Goal: Check status

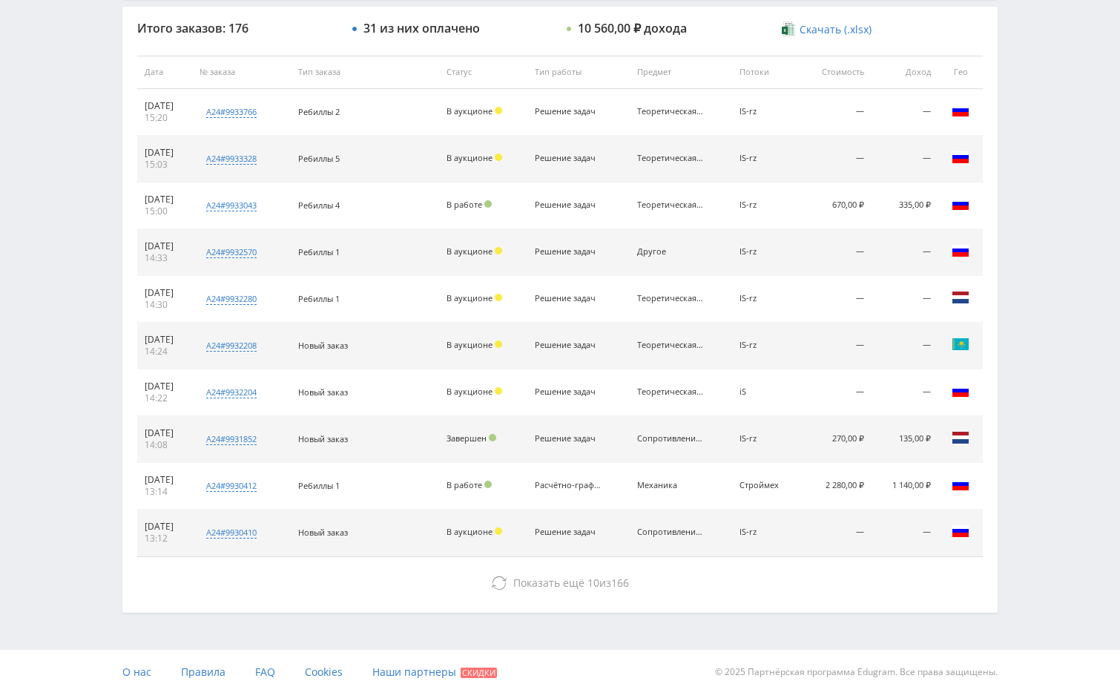
scroll to position [564, 0]
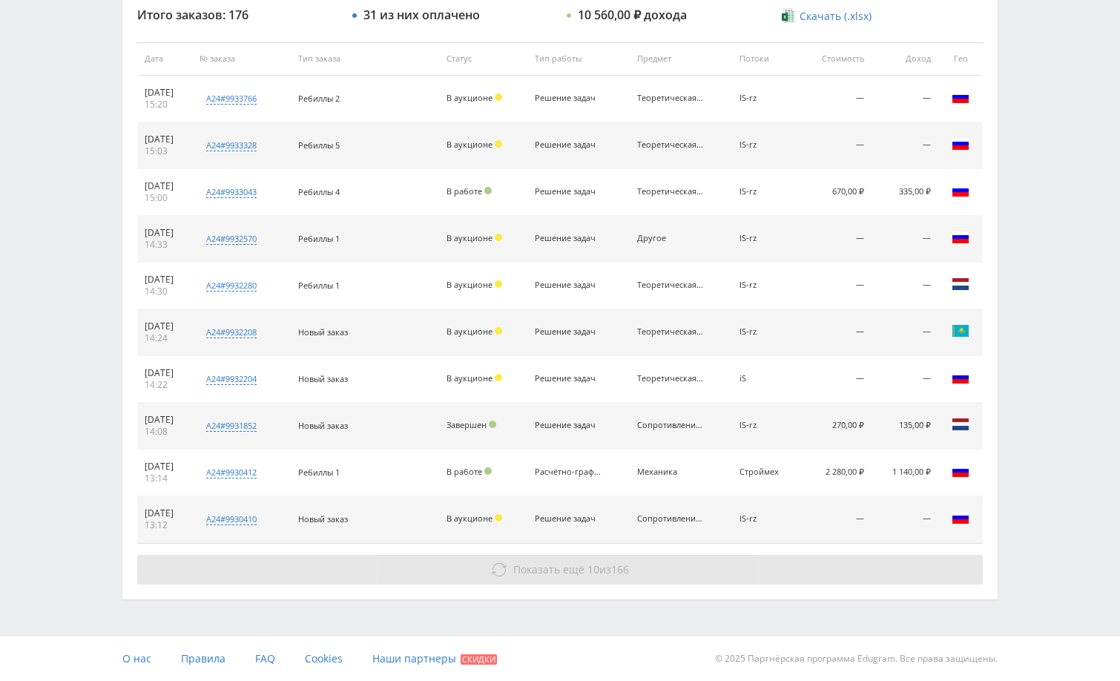
click at [653, 572] on button "Показать ещё 10 из 166" at bounding box center [559, 570] width 845 height 30
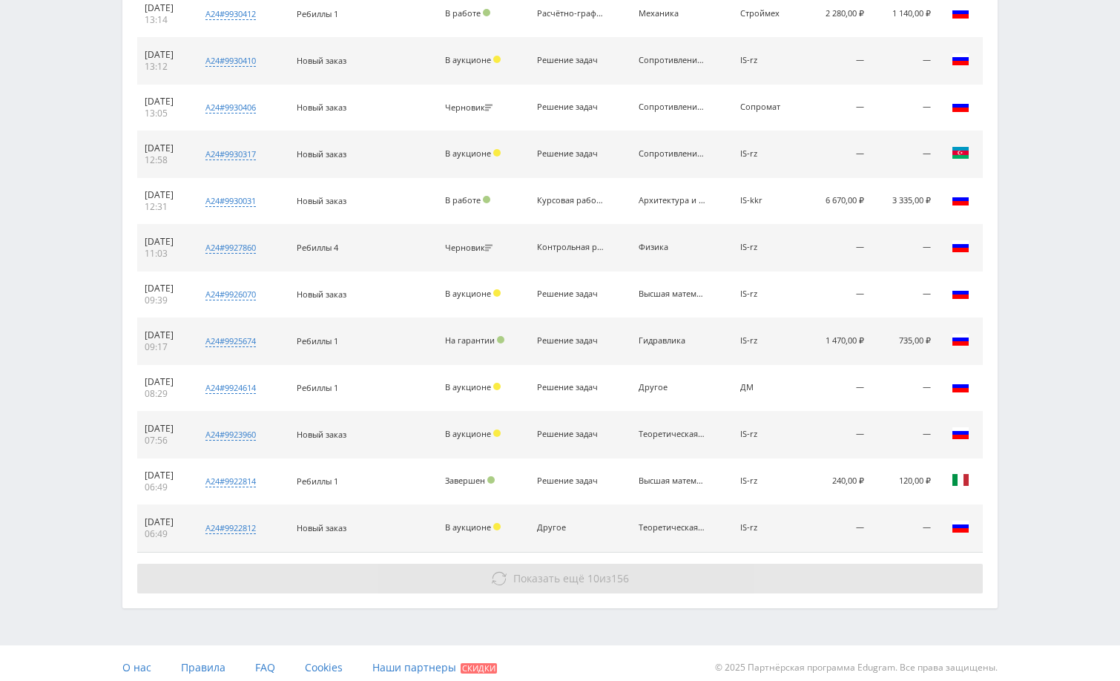
scroll to position [1032, 0]
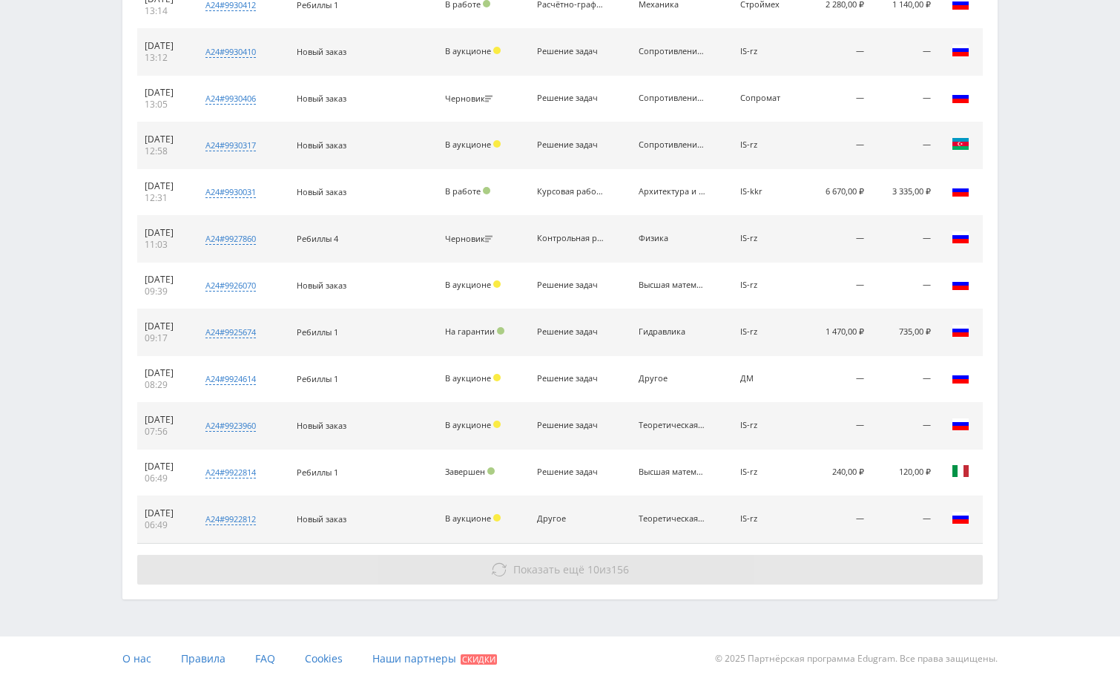
click at [708, 578] on button "Показать ещё 10 из 156" at bounding box center [559, 570] width 845 height 30
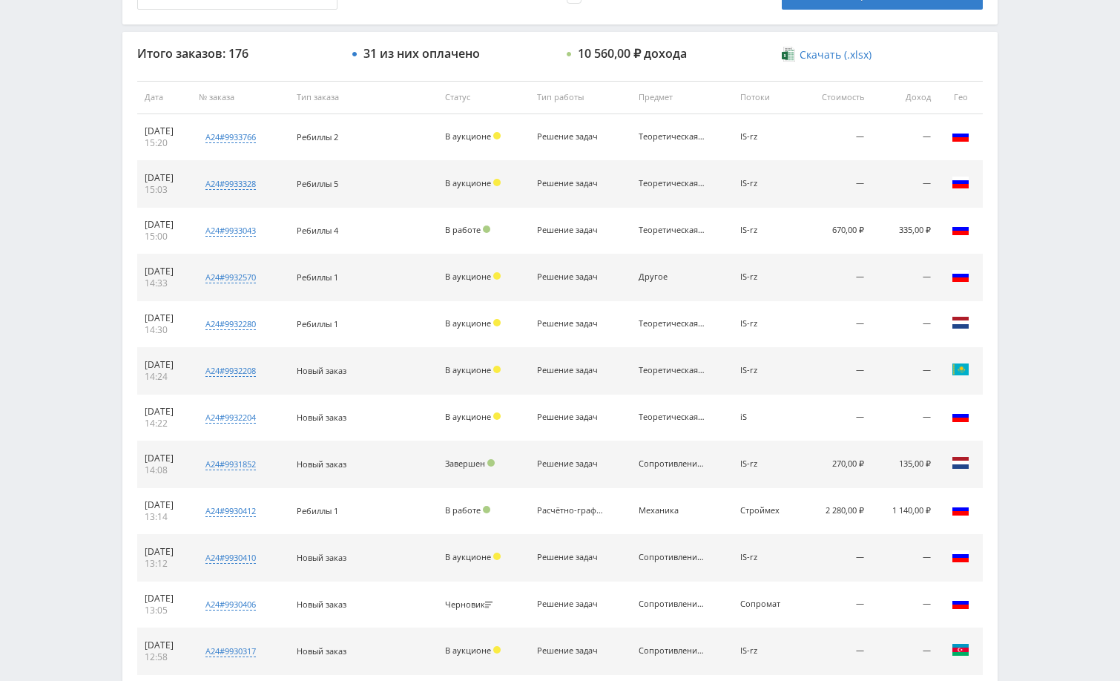
scroll to position [0, 0]
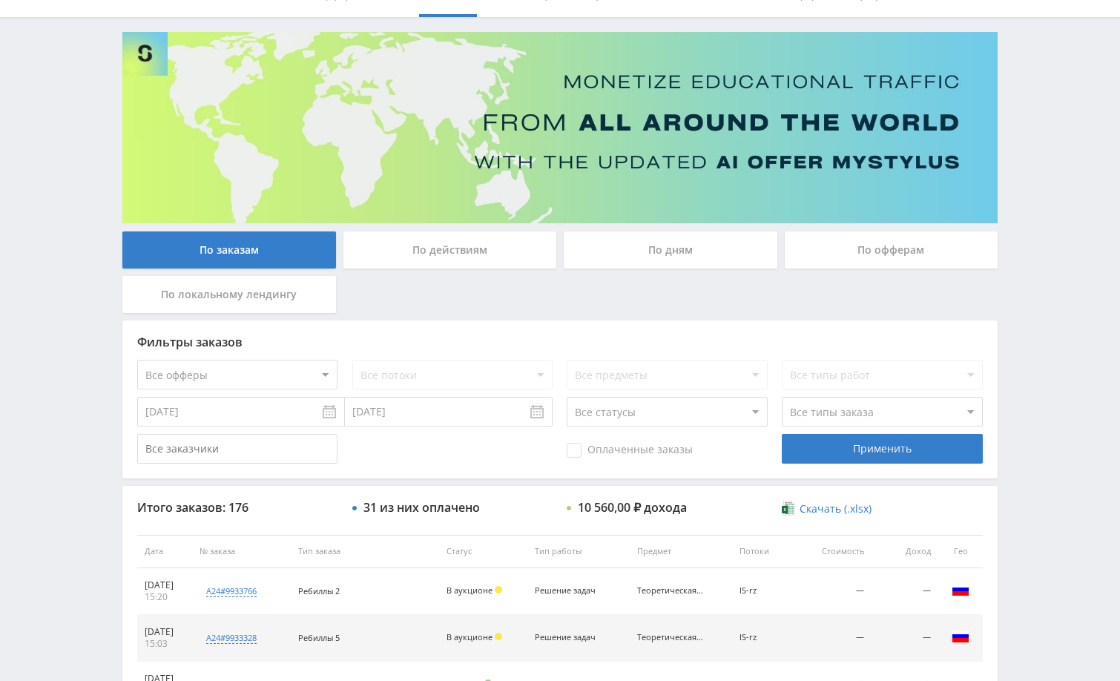
scroll to position [297, 0]
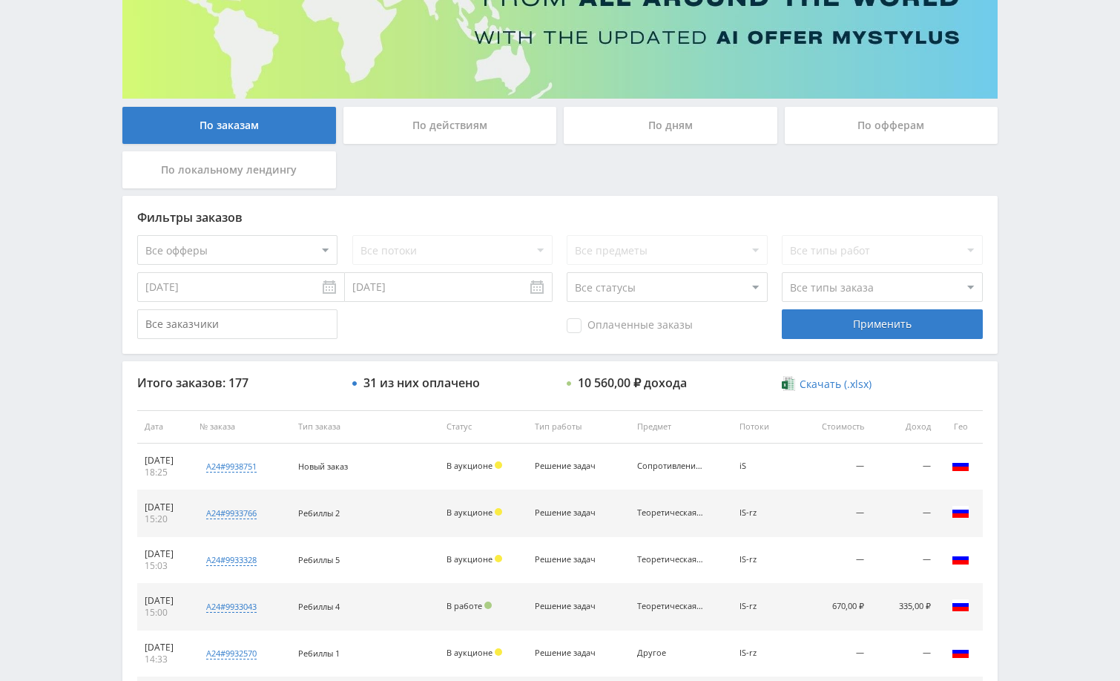
scroll to position [222, 0]
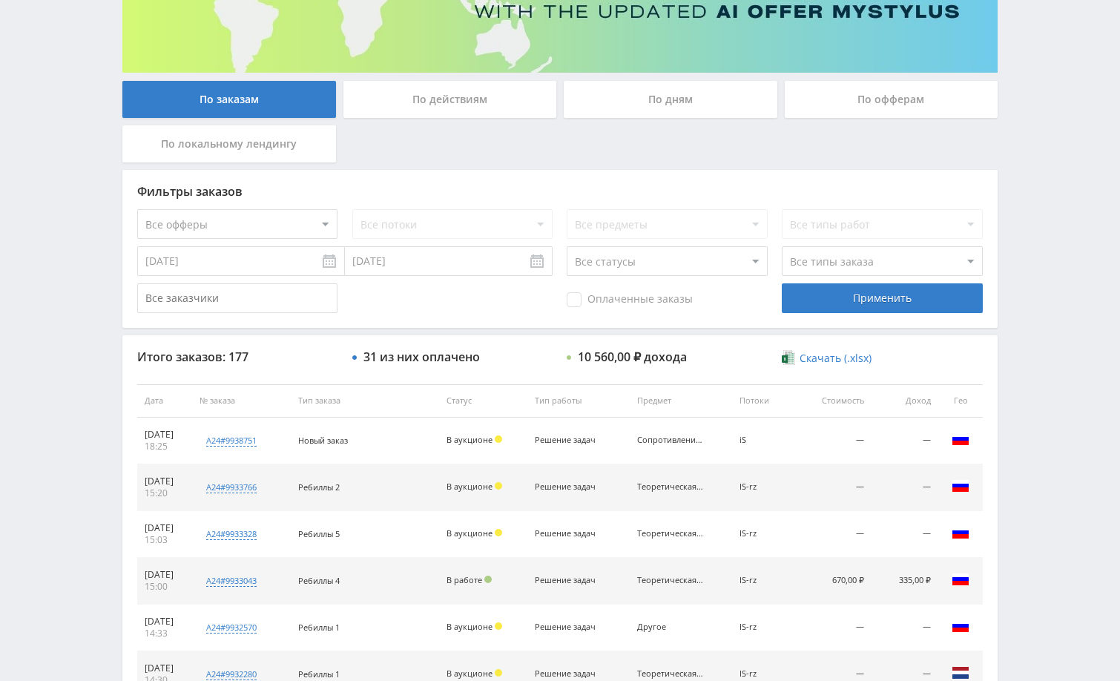
click at [1031, 220] on div "Telegram-канал Инструменты База знаний Ваш менеджер: [PERSON_NAME] Online @edug…" at bounding box center [560, 400] width 1120 height 1245
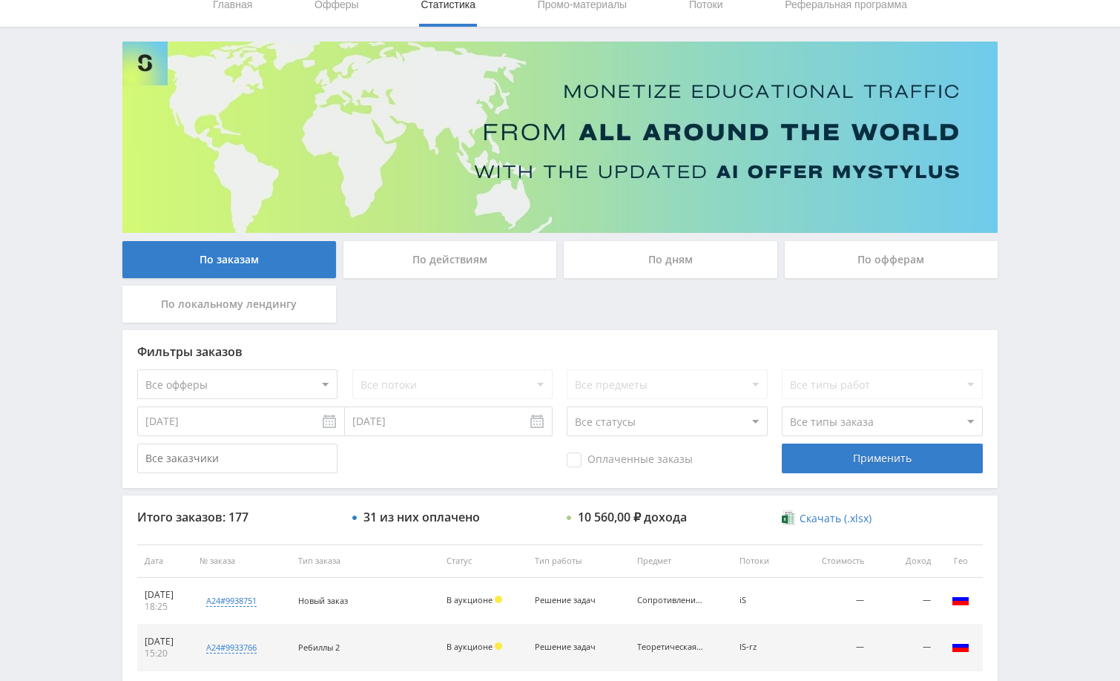
scroll to position [0, 0]
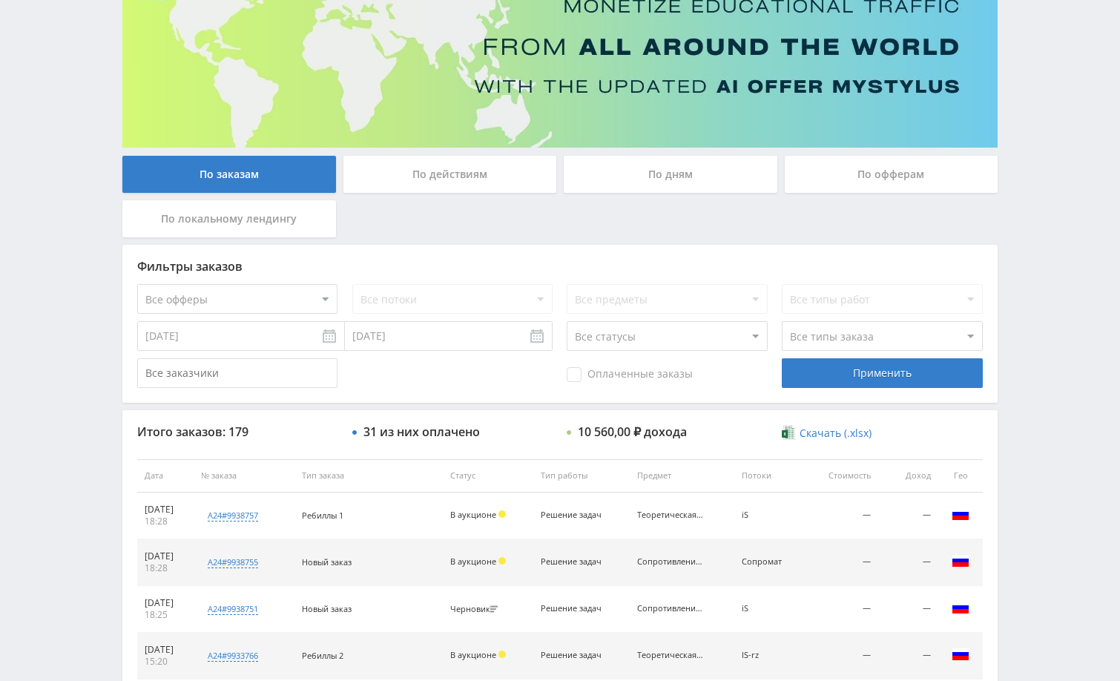
scroll to position [148, 0]
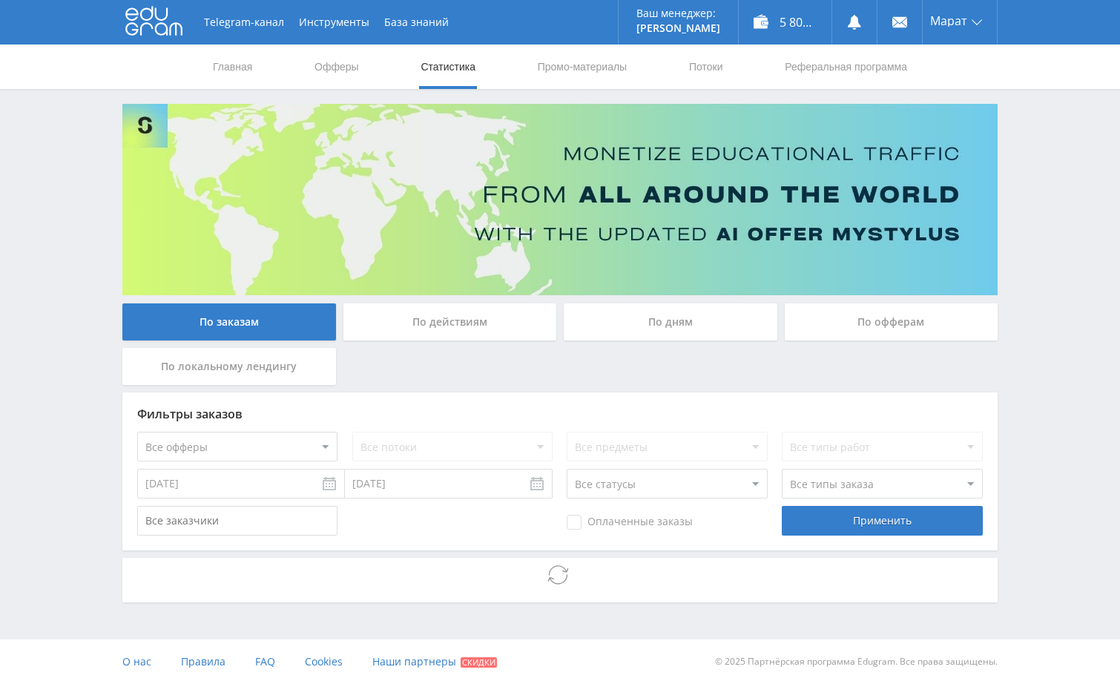
scroll to position [3, 0]
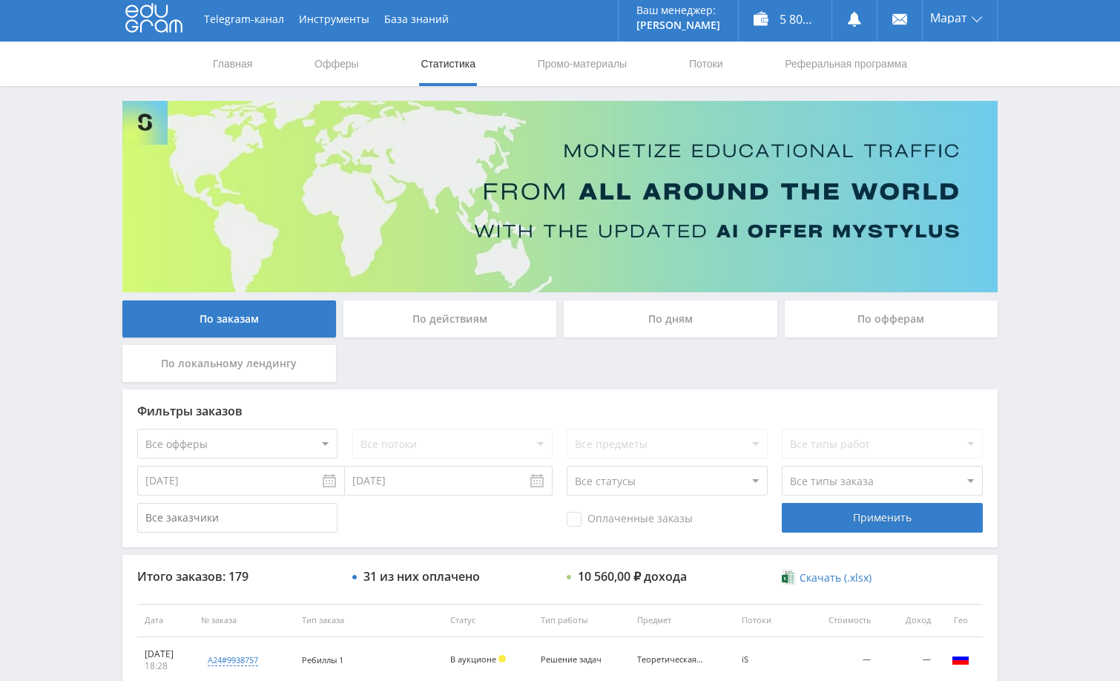
click at [1035, 342] on div "Telegram-канал Инструменты База знаний Ваш менеджер: Alex Alex Online @edugram_…" at bounding box center [560, 619] width 1120 height 1245
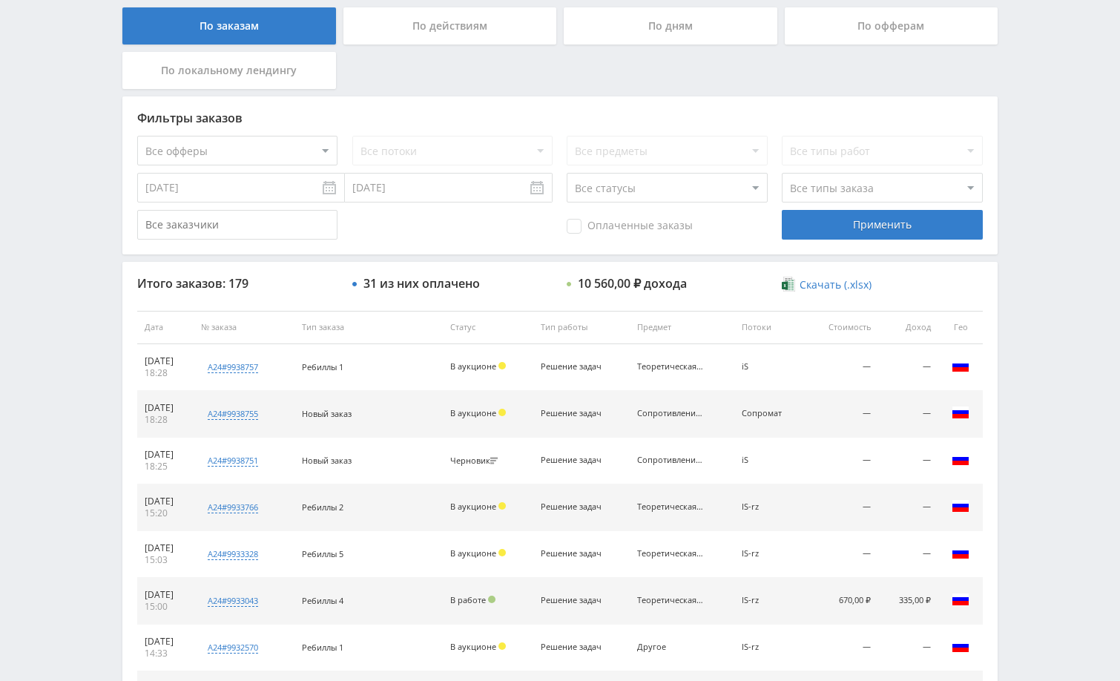
scroll to position [300, 0]
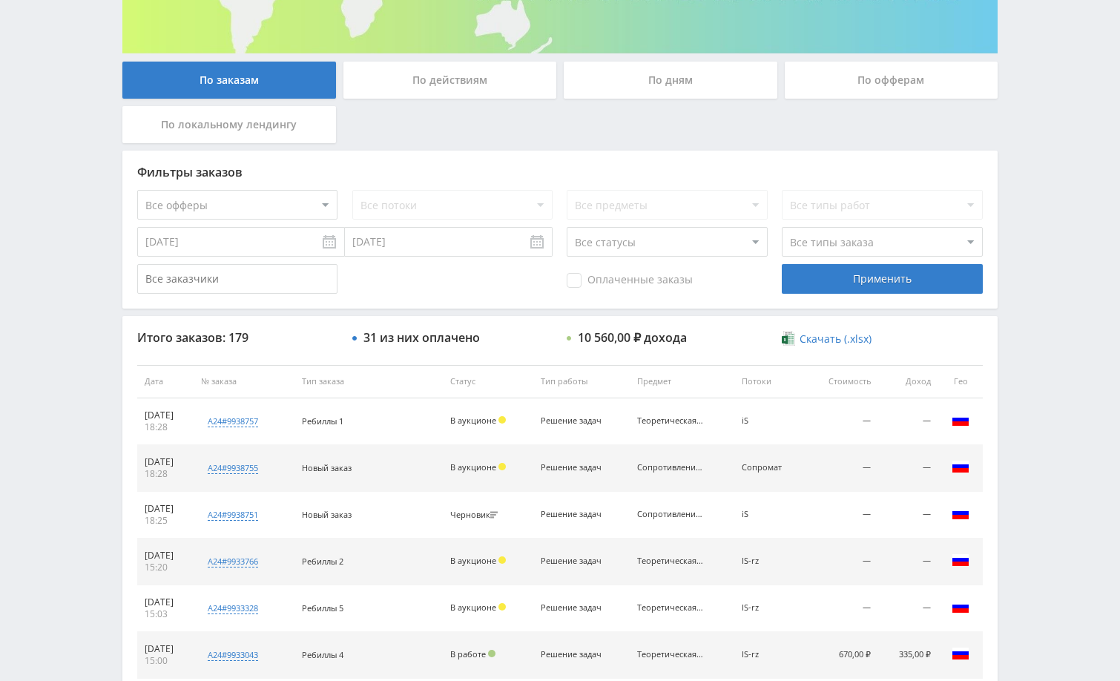
scroll to position [297, 0]
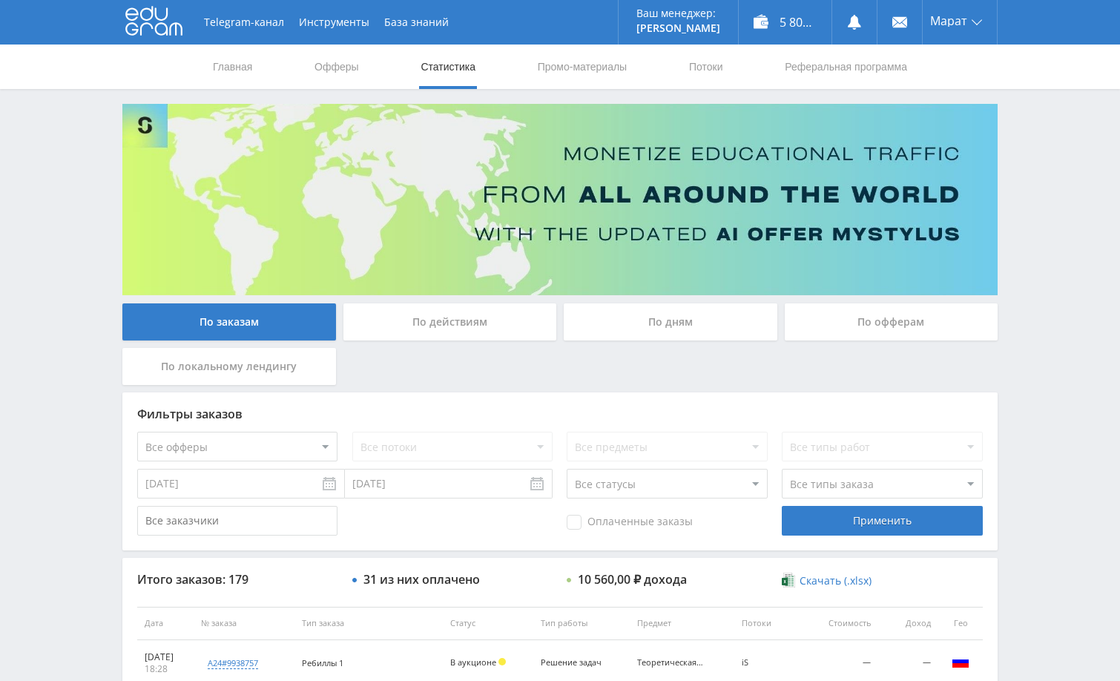
click at [1041, 105] on div "Telegram-канал Инструменты База знаний Ваш менеджер: [PERSON_NAME] Online @edug…" at bounding box center [560, 622] width 1120 height 1245
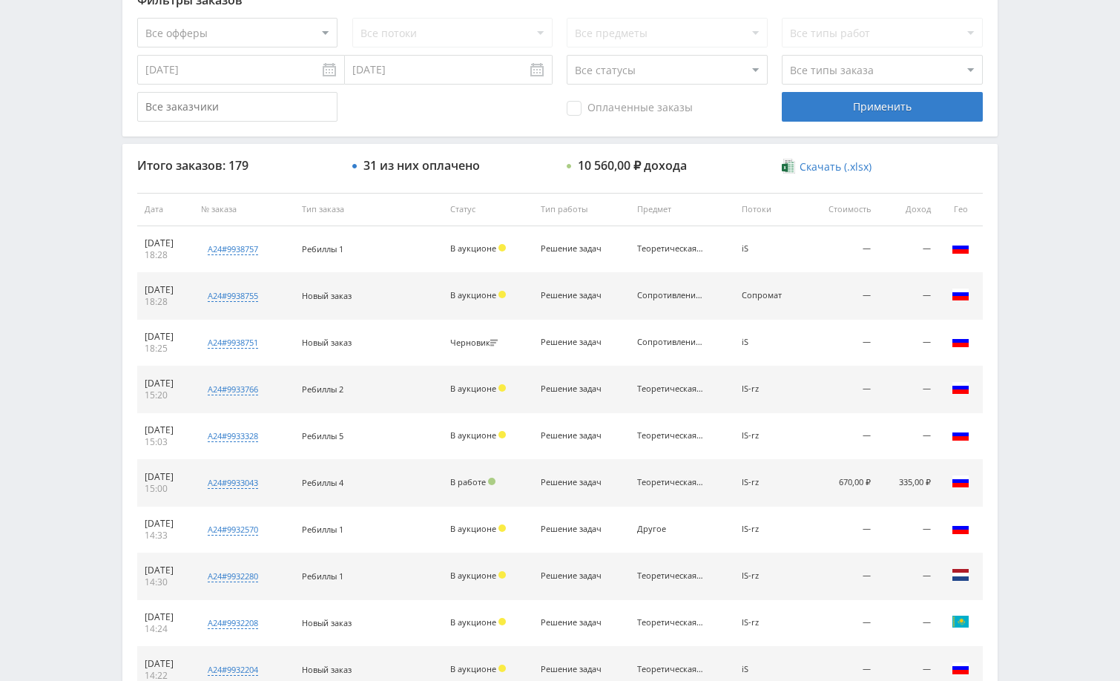
scroll to position [268, 0]
